Goal: Task Accomplishment & Management: Manage account settings

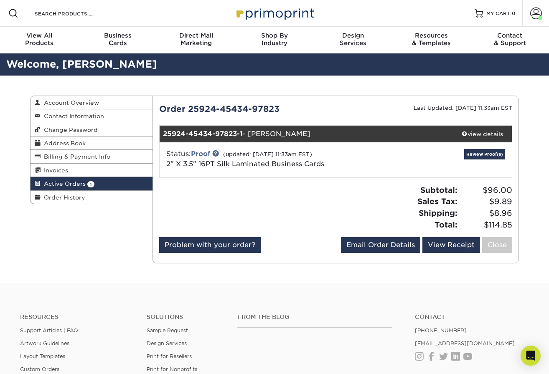
click at [470, 133] on div "view details" at bounding box center [482, 134] width 59 height 8
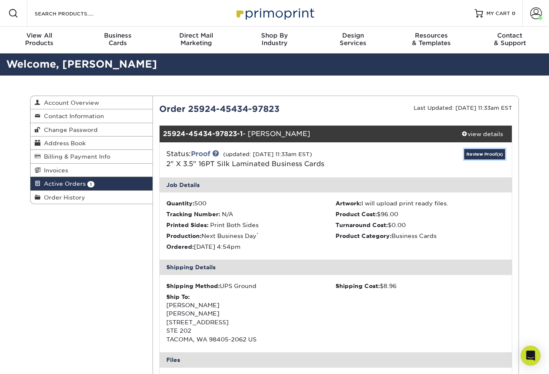
click at [482, 154] on link "Review Proof(s)" at bounding box center [484, 154] width 41 height 10
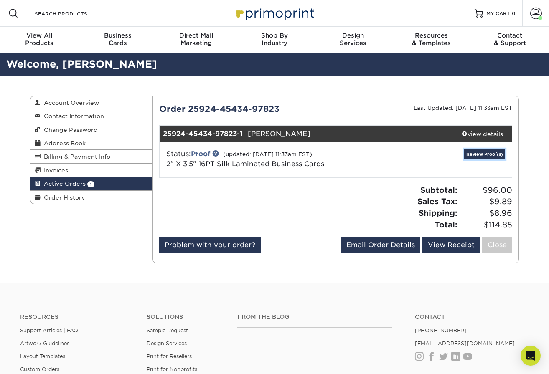
click at [484, 155] on link "Review Proof(s)" at bounding box center [484, 154] width 41 height 10
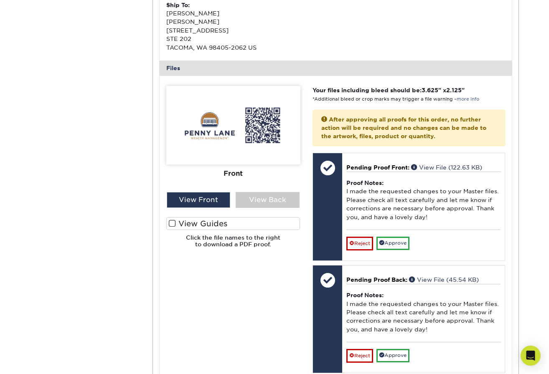
scroll to position [292, 0]
click at [248, 200] on div "View Back" at bounding box center [268, 200] width 64 height 16
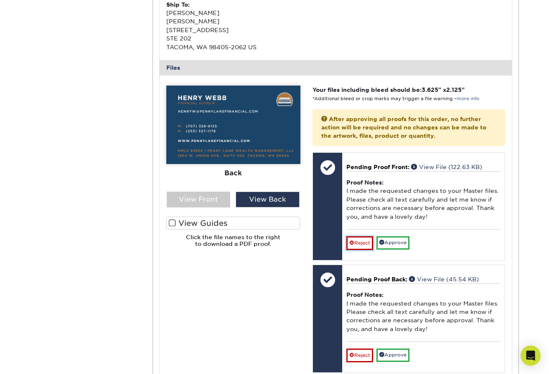
click at [363, 241] on link "Reject" at bounding box center [359, 242] width 27 height 13
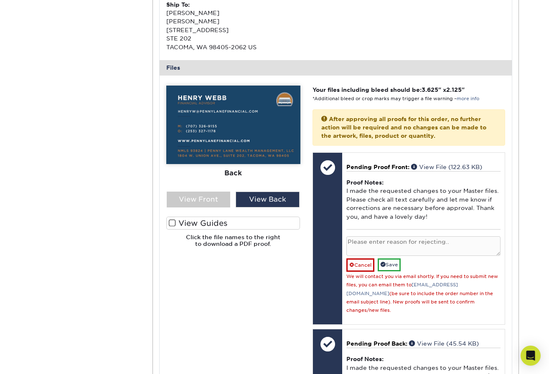
click at [362, 242] on textarea at bounding box center [423, 246] width 154 height 20
click at [395, 266] on link "Save" at bounding box center [389, 265] width 23 height 13
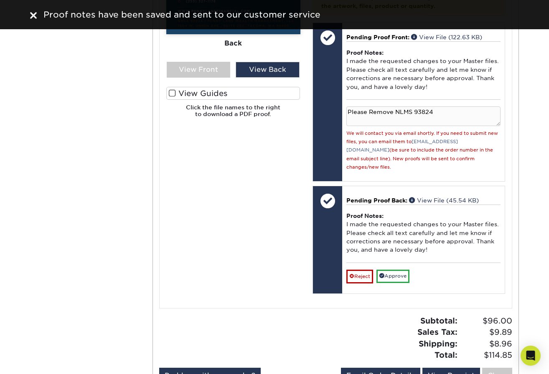
scroll to position [376, 0]
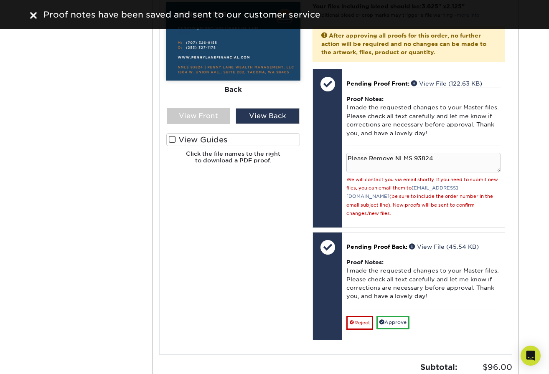
click at [194, 112] on div "View Front" at bounding box center [199, 116] width 64 height 16
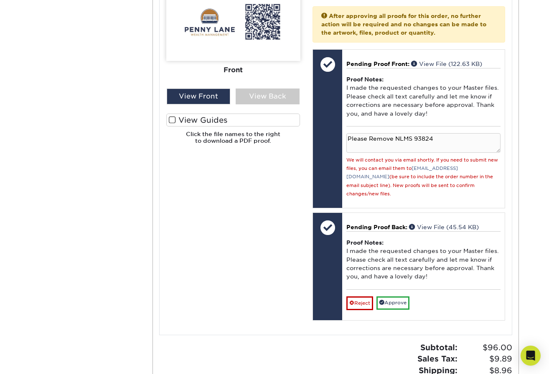
scroll to position [418, 0]
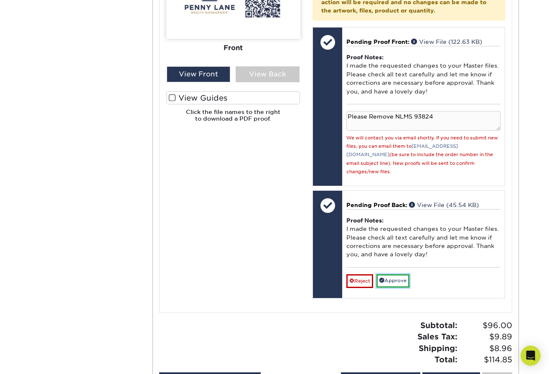
click at [393, 274] on link "Approve" at bounding box center [392, 280] width 33 height 13
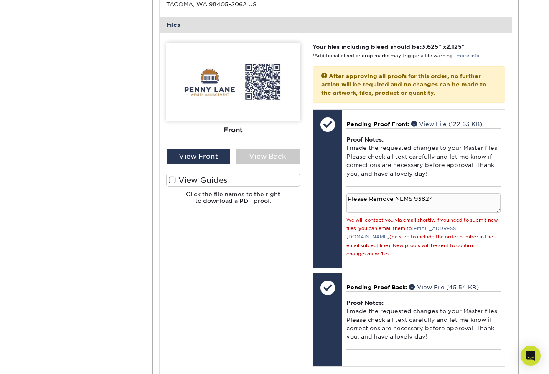
scroll to position [376, 0]
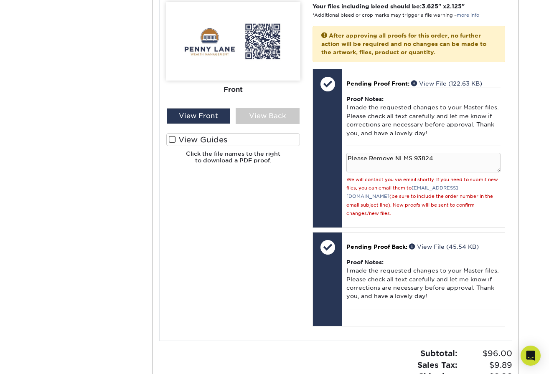
click at [443, 159] on textarea "Please Remove NLMS 93824" at bounding box center [423, 163] width 154 height 20
type textarea "Please Remove NLMS 93824 - I mixed up front and back. Just seems like all the d…"
click at [298, 210] on div "Please Upload Your Files We accept: PDF , JPEG 1 or TIFF 1 files. Submitting AI…" at bounding box center [233, 166] width 147 height 329
click at [452, 208] on div "We will contact you via email shortly. If you need to submit new files, you can…" at bounding box center [423, 196] width 154 height 43
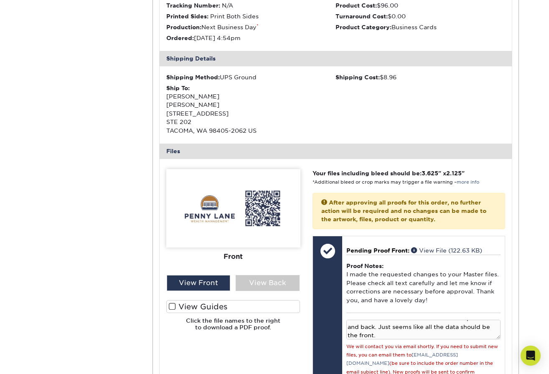
scroll to position [376, 0]
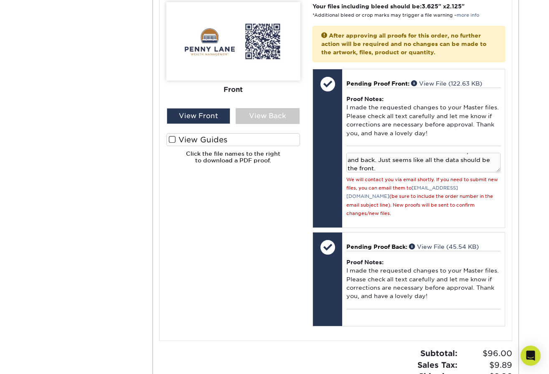
click at [267, 112] on div "View Back" at bounding box center [268, 116] width 64 height 16
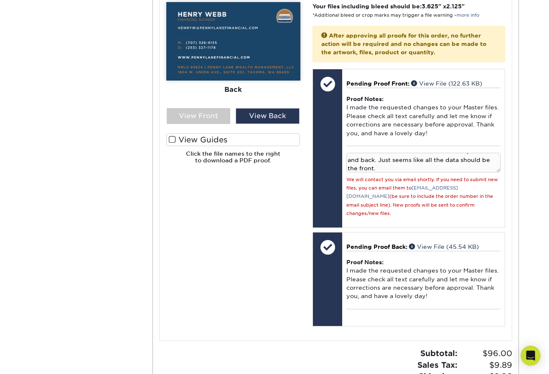
click at [432, 243] on link "View File (45.54 KB)" at bounding box center [444, 246] width 70 height 7
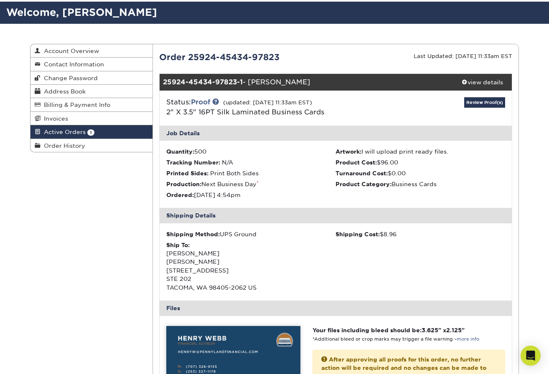
scroll to position [0, 0]
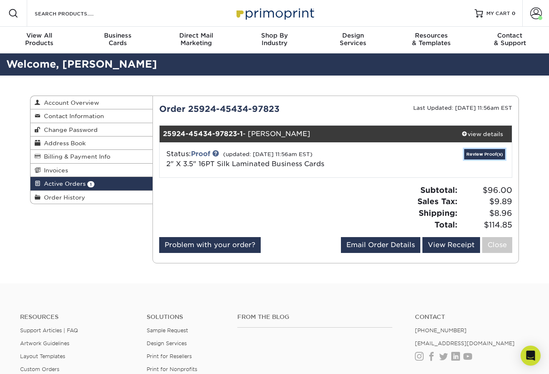
click at [482, 154] on link "Review Proof(s)" at bounding box center [484, 154] width 41 height 10
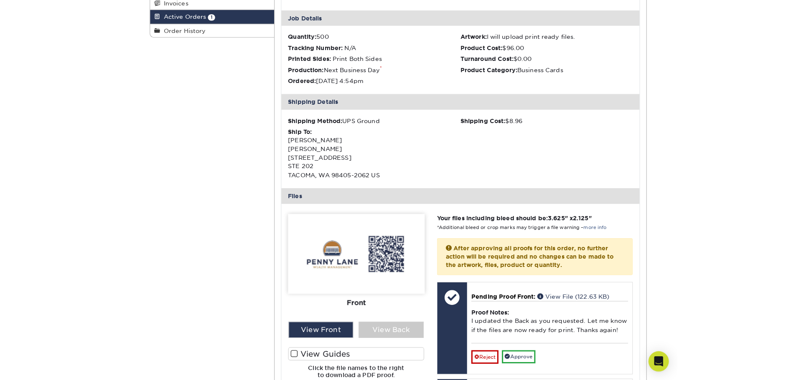
scroll to position [292, 0]
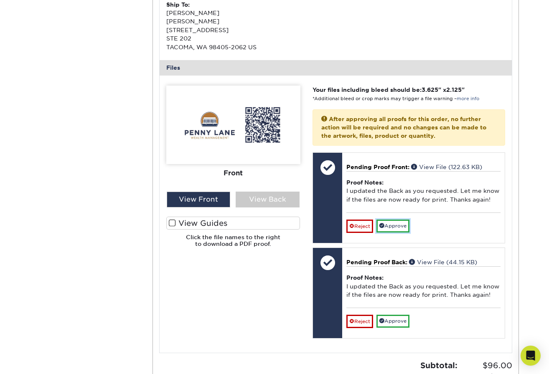
click at [405, 228] on link "Approve" at bounding box center [392, 226] width 33 height 13
click at [274, 198] on div "View Back" at bounding box center [268, 200] width 64 height 16
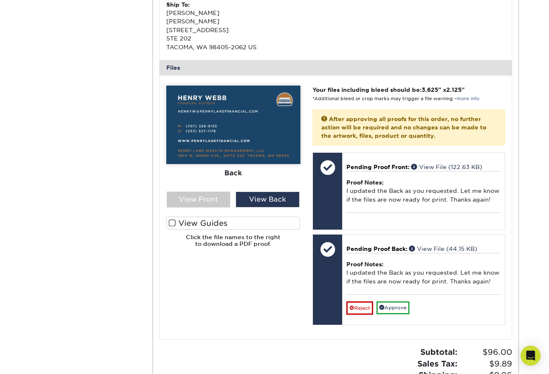
drag, startPoint x: 258, startPoint y: 292, endPoint x: 205, endPoint y: 309, distance: 55.7
click at [205, 309] on div "Please Upload Your Files We accept: PDF , JPEG 1 or TIFF 1 files. Submitting AI…" at bounding box center [233, 208] width 147 height 244
click at [72, 178] on div "Active Orders Account Overview Contact Information Change Password Address Book…" at bounding box center [274, 114] width 501 height 663
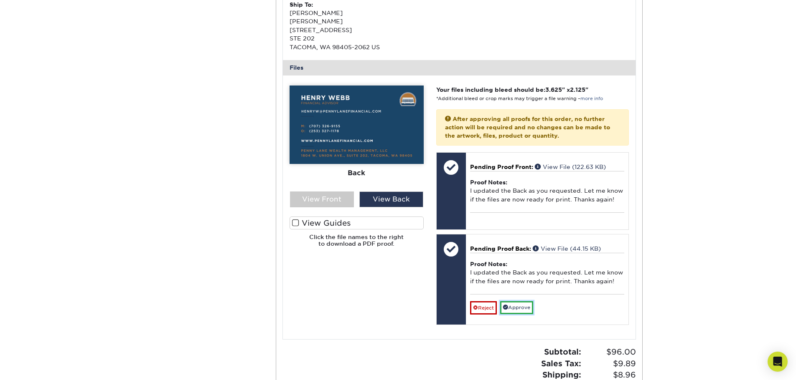
click at [524, 310] on link "Approve" at bounding box center [516, 308] width 33 height 13
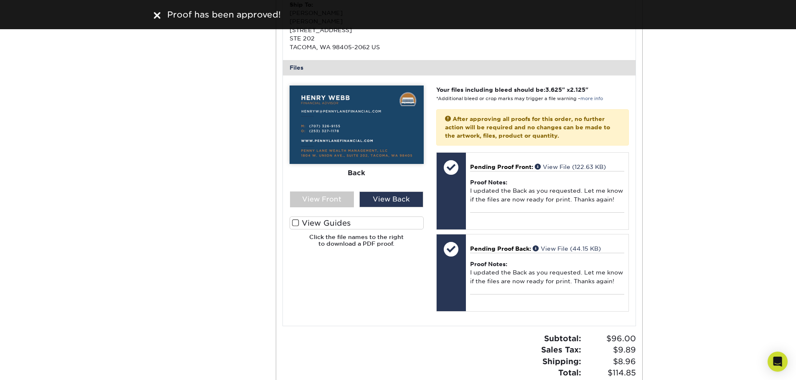
click at [333, 199] on div "View Front" at bounding box center [322, 200] width 64 height 16
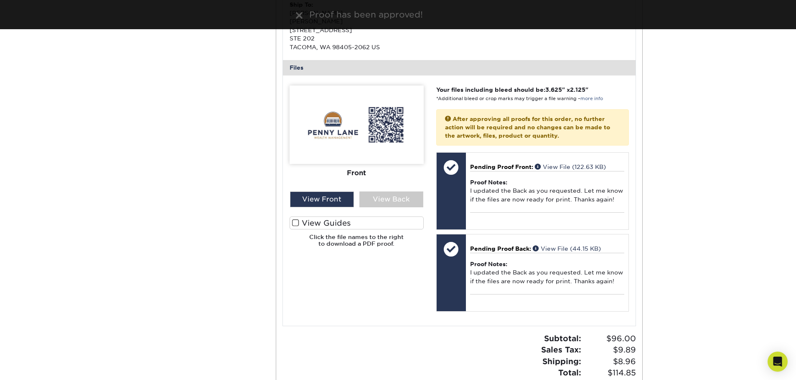
click at [219, 206] on div "Active Orders Account Overview Contact Information Change Password Address Book…" at bounding box center [397, 107] width 501 height 649
